Goal: Task Accomplishment & Management: Manage account settings

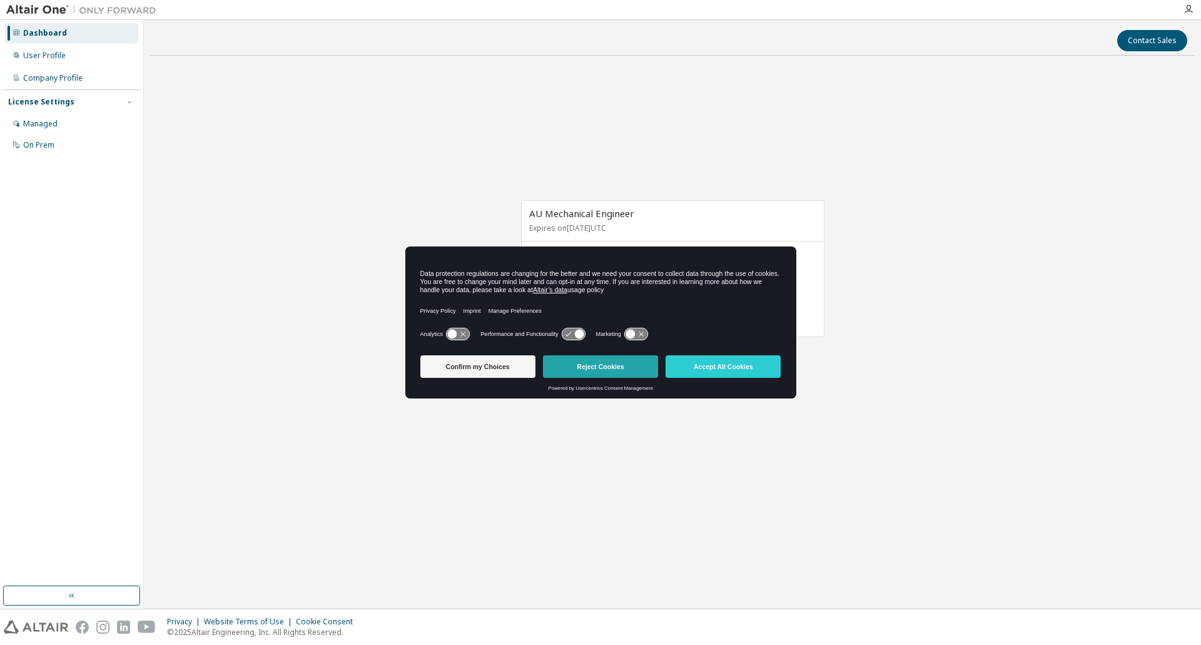
click at [601, 368] on button "Reject Cookies" at bounding box center [600, 366] width 115 height 23
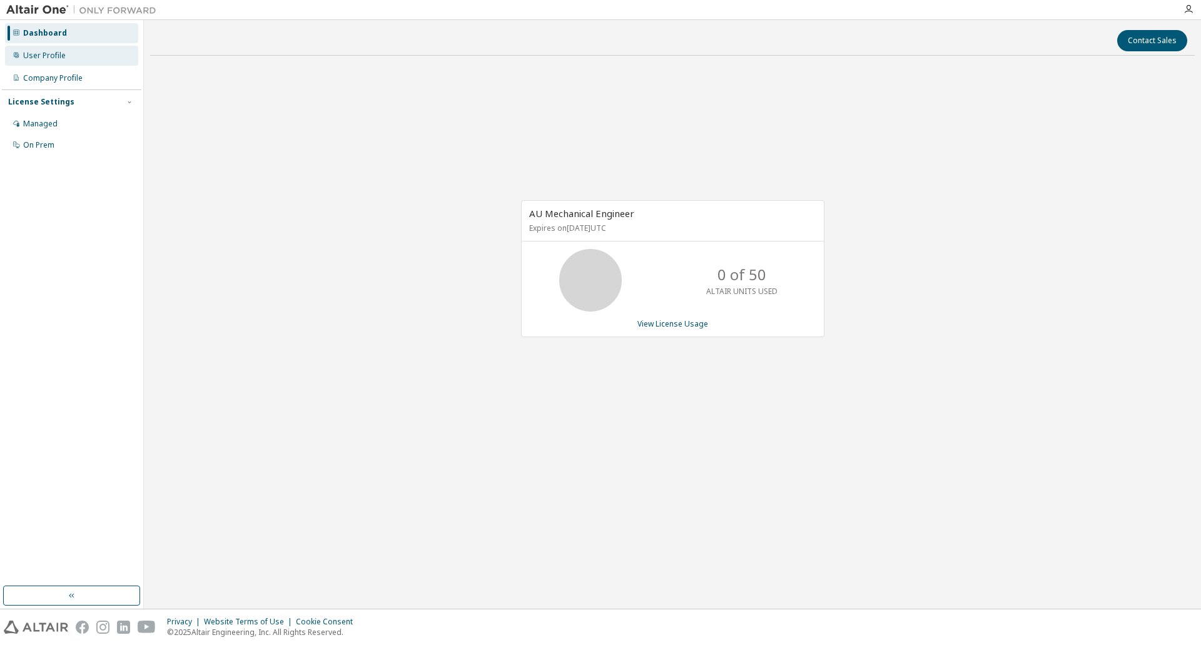
click at [74, 56] on div "User Profile" at bounding box center [71, 56] width 133 height 20
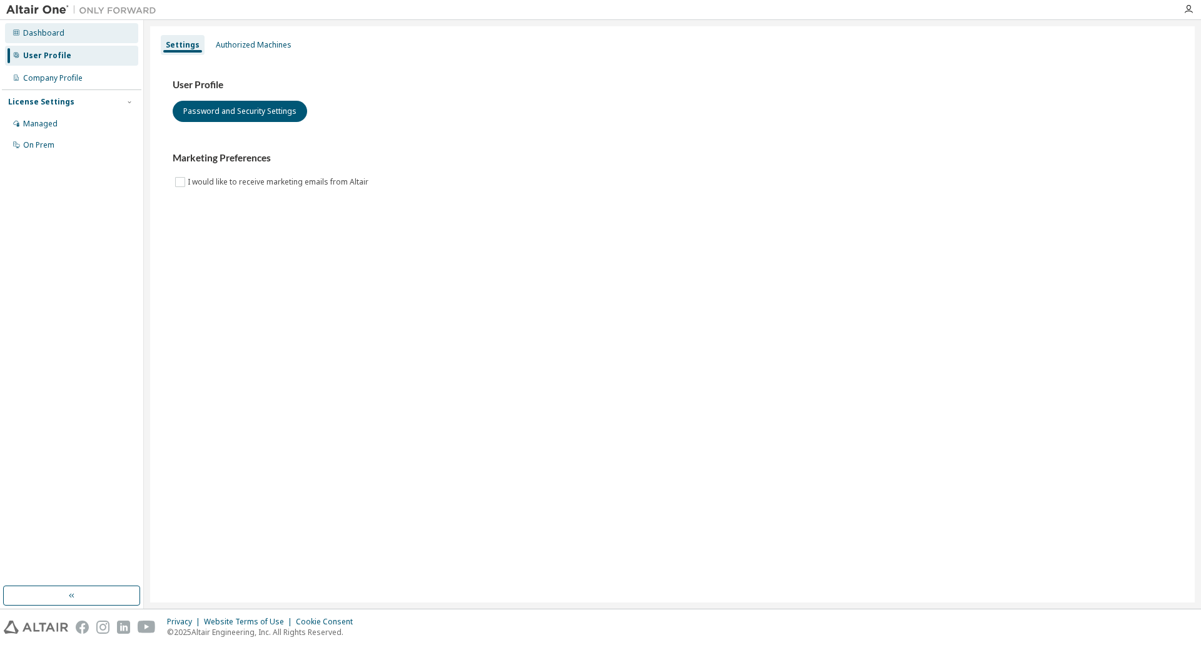
click at [75, 33] on div "Dashboard" at bounding box center [71, 33] width 133 height 20
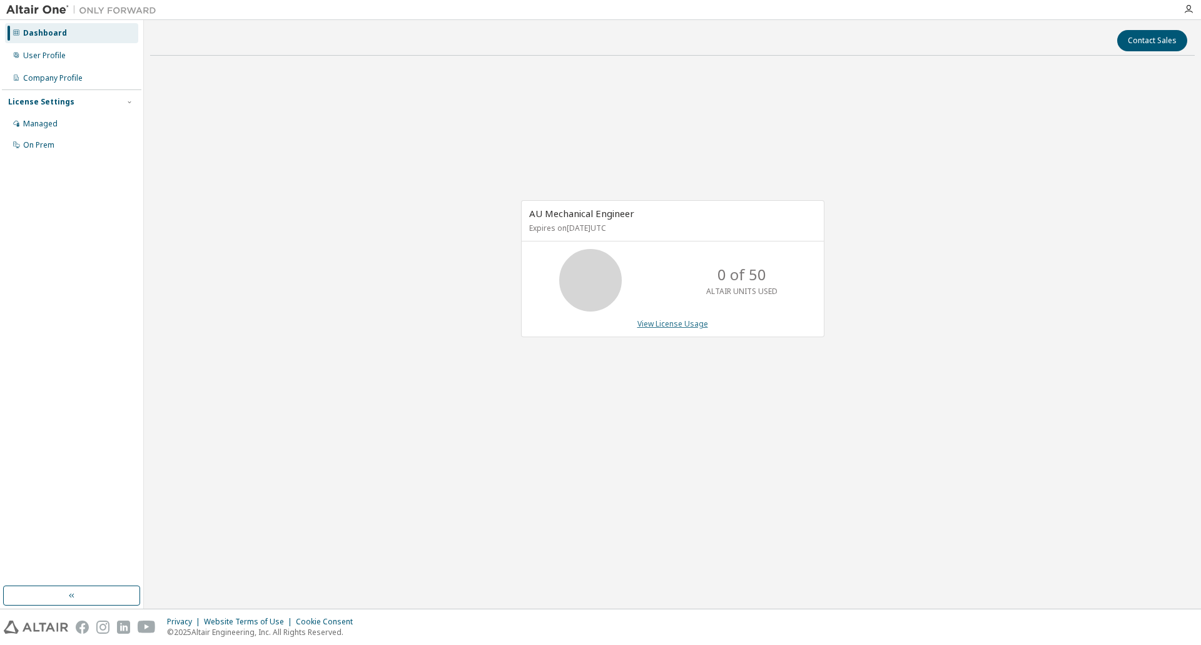
click at [662, 325] on link "View License Usage" at bounding box center [672, 323] width 71 height 11
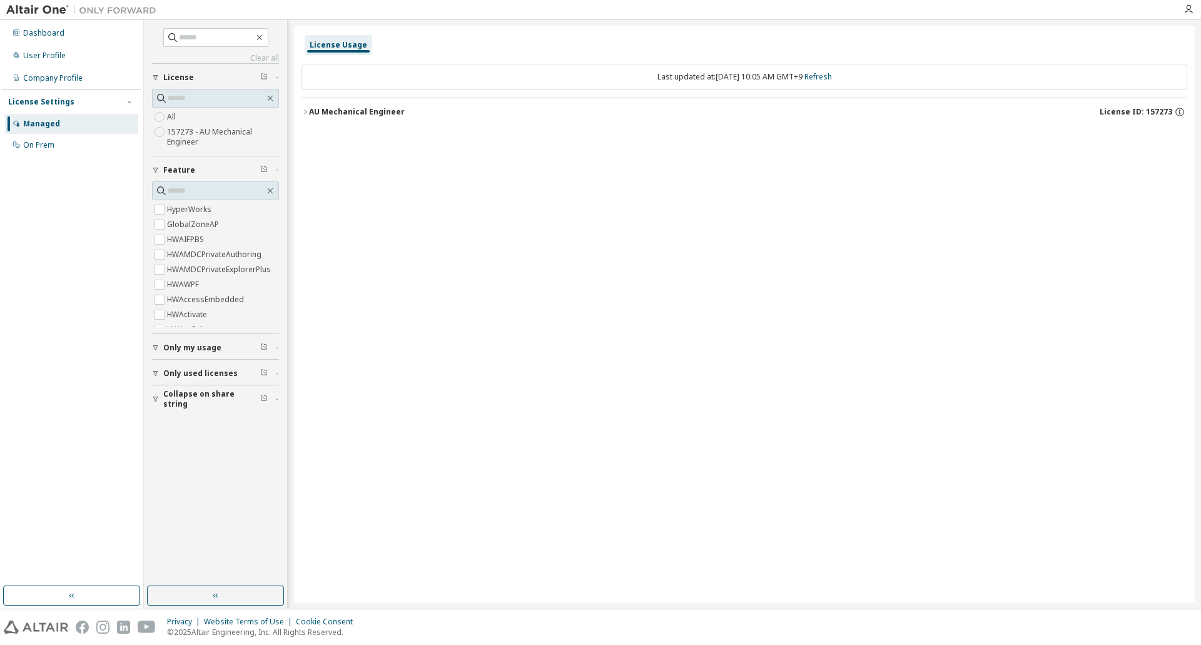
click at [305, 113] on icon "button" at bounding box center [305, 112] width 8 height 8
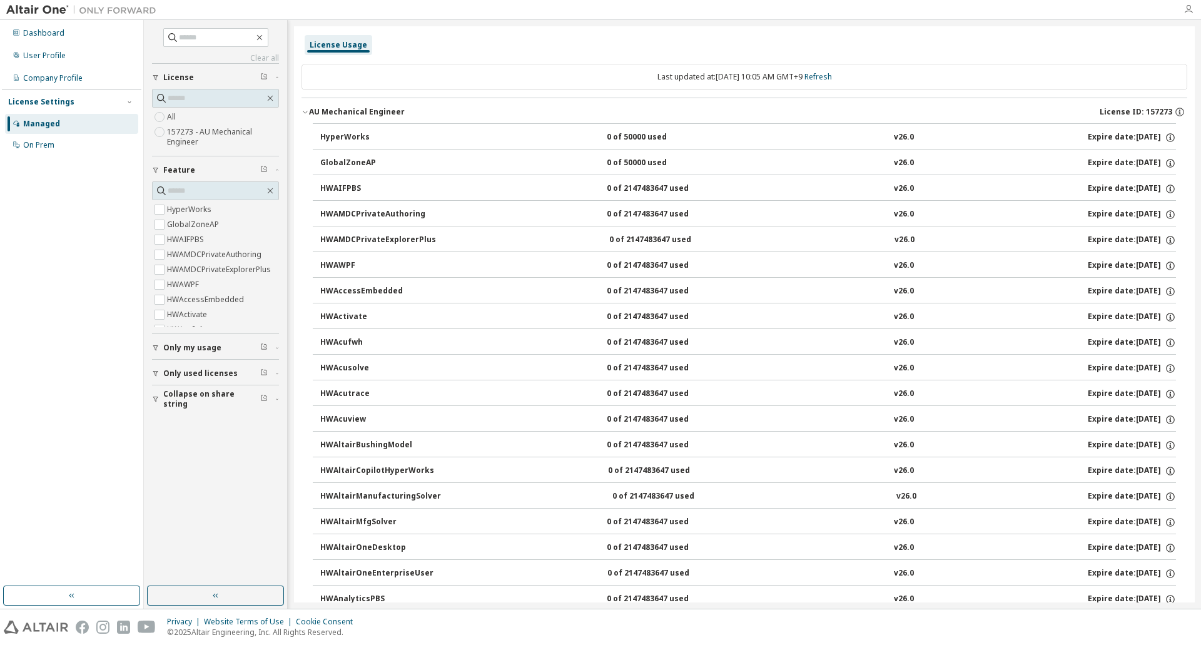
click at [1187, 12] on icon "button" at bounding box center [1188, 9] width 10 height 10
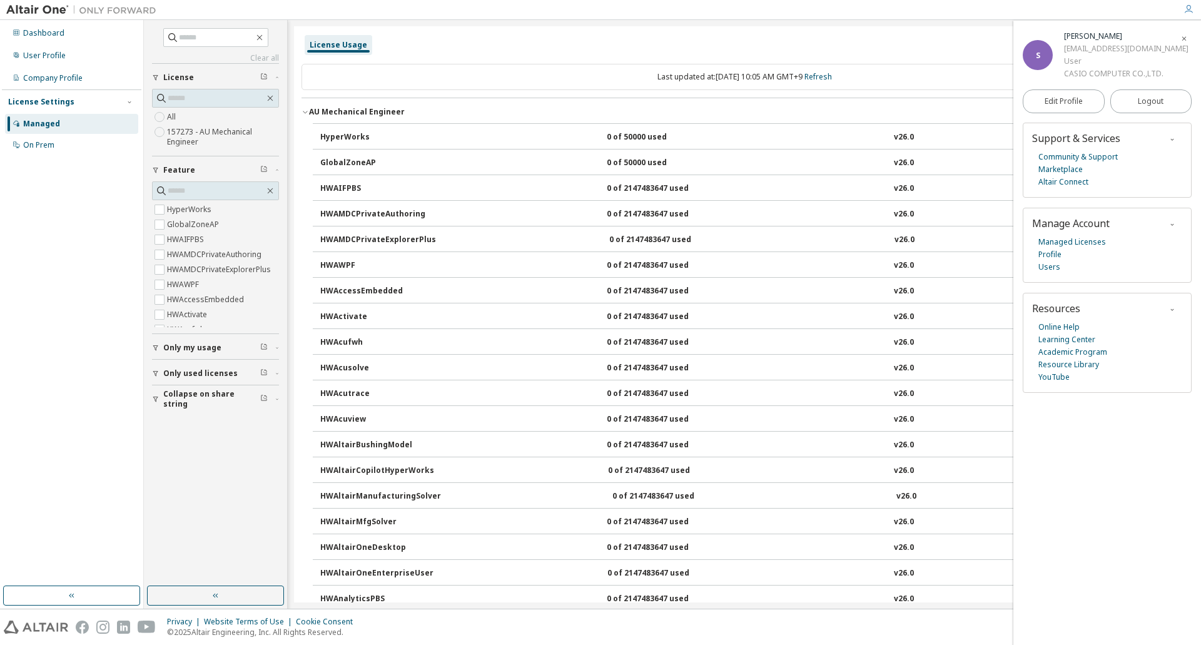
click at [44, 10] on img at bounding box center [84, 10] width 156 height 13
click at [57, 193] on div "Dashboard User Profile Company Profile License Settings Managed On Prem" at bounding box center [71, 303] width 139 height 562
click at [31, 10] on img at bounding box center [84, 10] width 156 height 13
click at [109, 16] on img at bounding box center [84, 10] width 156 height 13
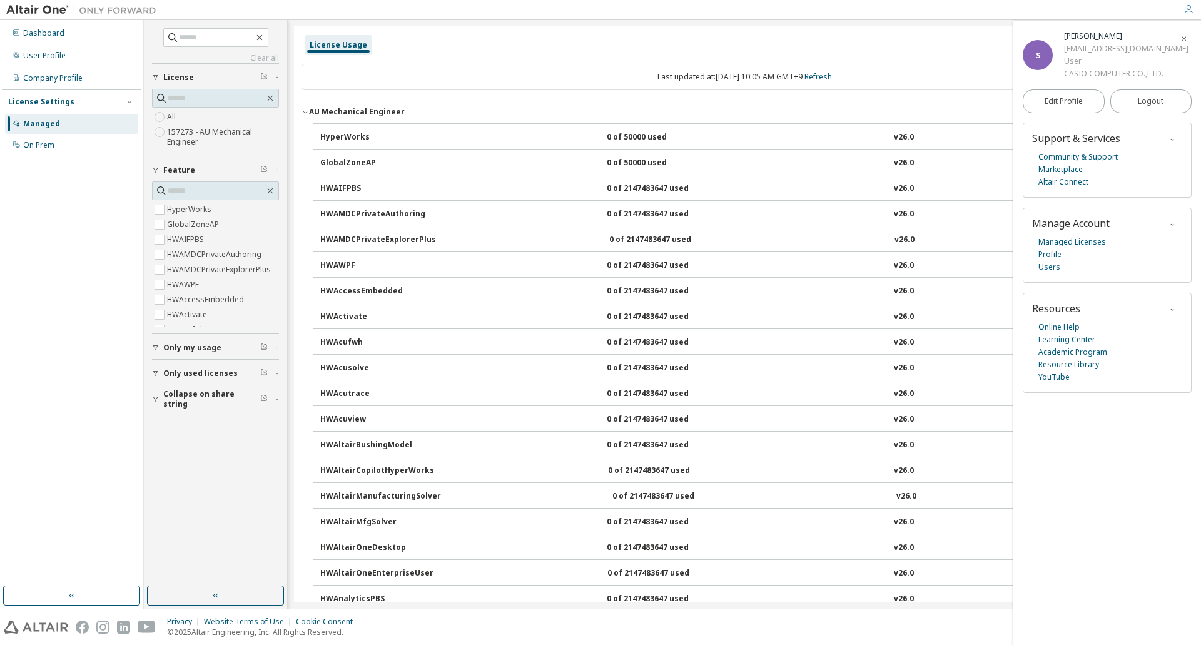
click at [116, 10] on img at bounding box center [84, 10] width 156 height 13
click at [1193, 7] on div at bounding box center [1188, 9] width 25 height 10
click at [1191, 8] on icon "button" at bounding box center [1188, 9] width 10 height 10
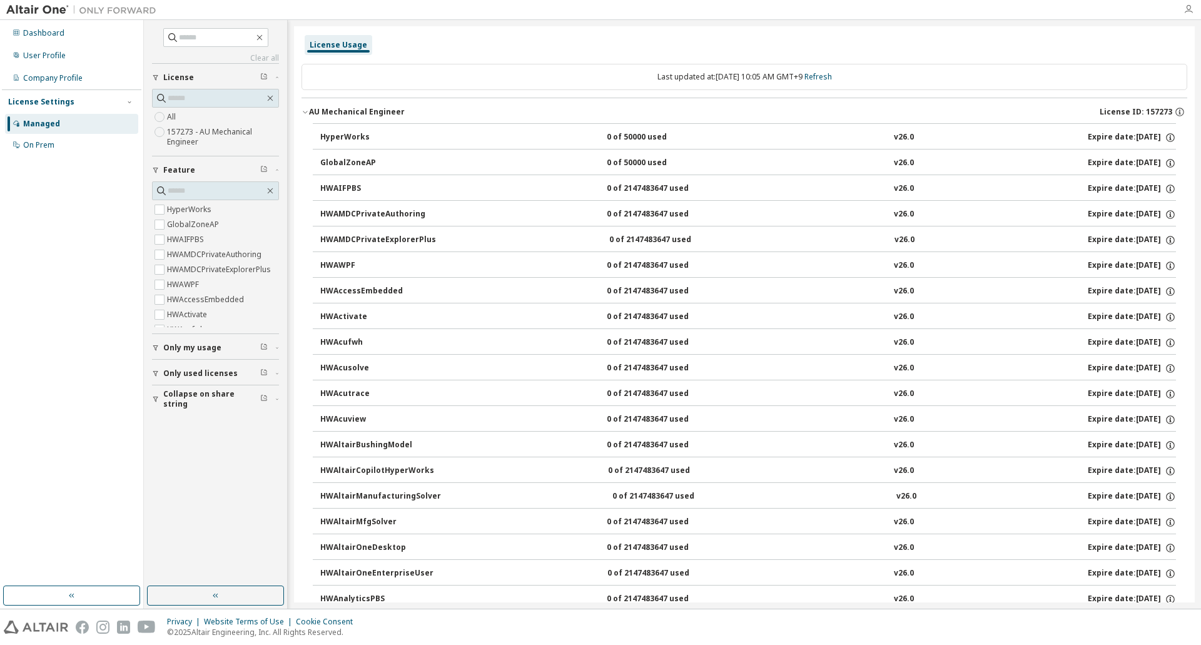
click at [1191, 11] on icon "button" at bounding box center [1188, 9] width 10 height 10
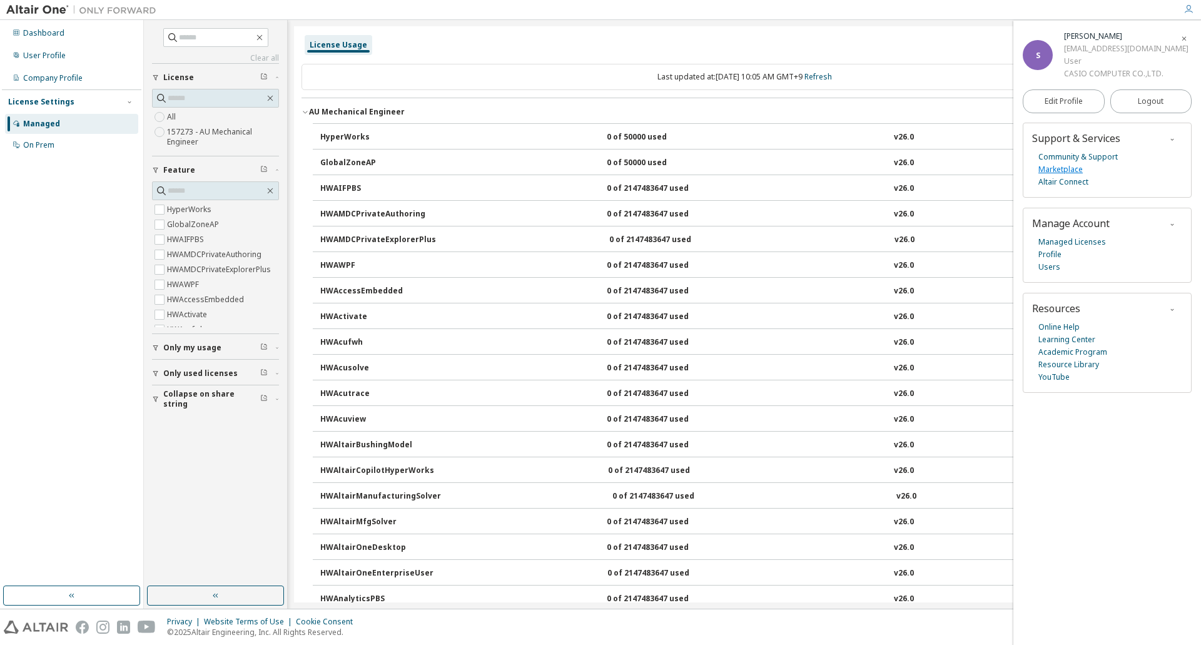
click at [1054, 166] on link "Marketplace" at bounding box center [1060, 169] width 44 height 13
